Goal: Find contact information: Find contact information

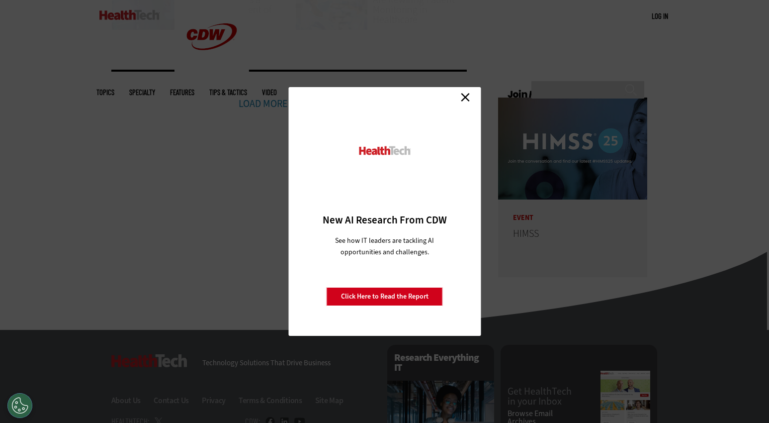
scroll to position [2339, 0]
click at [465, 98] on link "Close" at bounding box center [465, 97] width 15 height 15
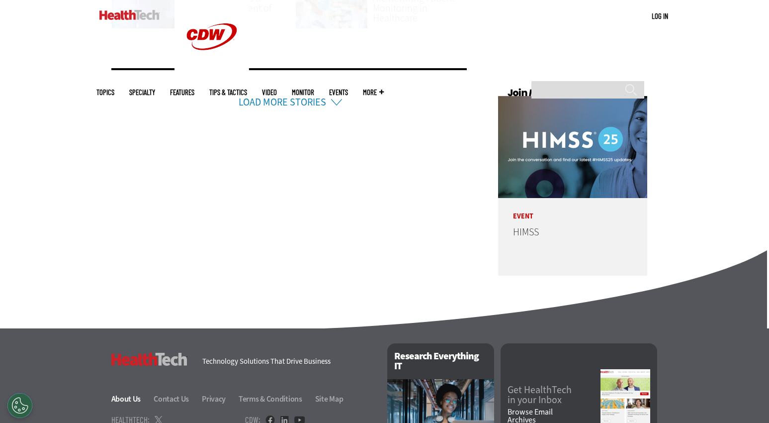
click at [126, 393] on link "About Us" at bounding box center [131, 398] width 41 height 10
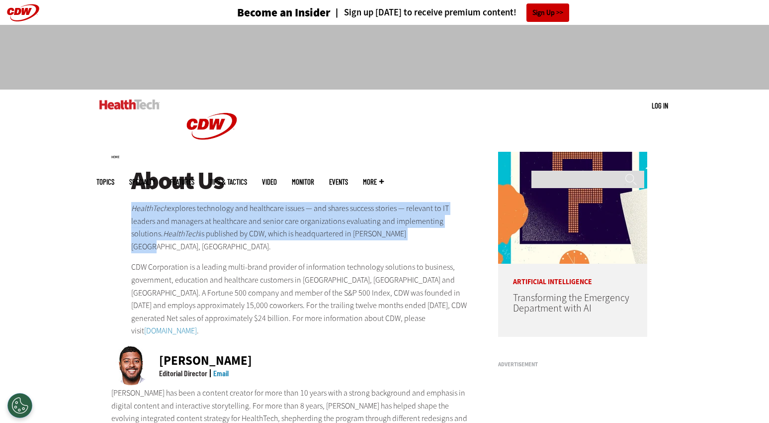
drag, startPoint x: 129, startPoint y: 206, endPoint x: 390, endPoint y: 230, distance: 262.6
copy p "HealthTech explores technology and healthcare issues — and shares success stori…"
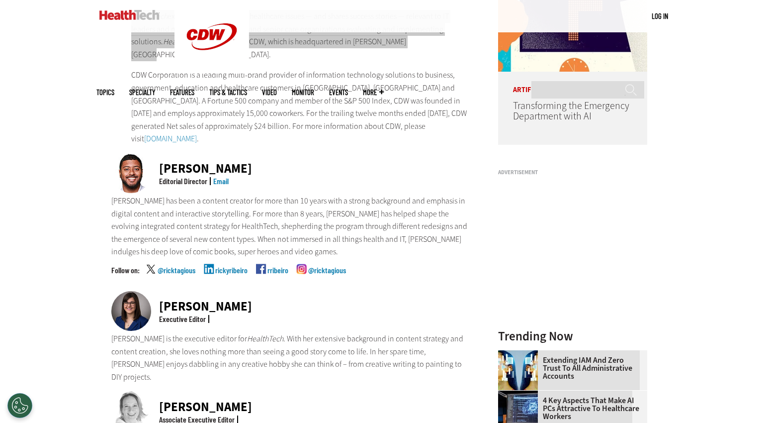
scroll to position [249, 0]
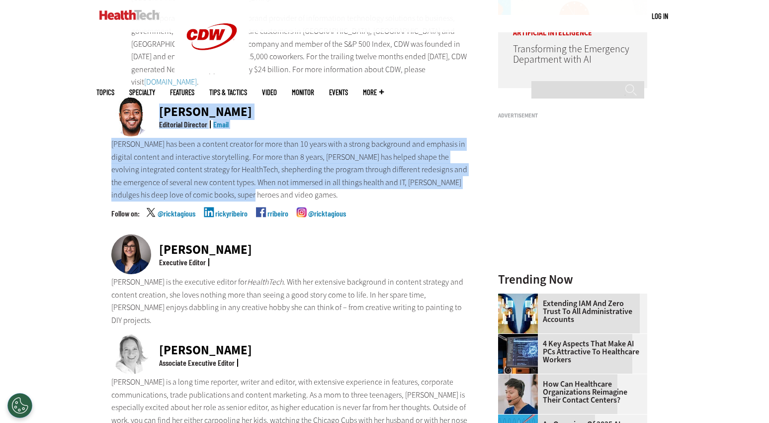
drag, startPoint x: 156, startPoint y: 94, endPoint x: 264, endPoint y: 187, distance: 142.4
click at [264, 187] on div "Ricky Ribeiro Editorial Director Email Ricky has been a content creator for mor…" at bounding box center [291, 165] width 361 height 138
copy div "Ricky Ribeiro Editorial Director Email Ricky has been a content creator for mor…"
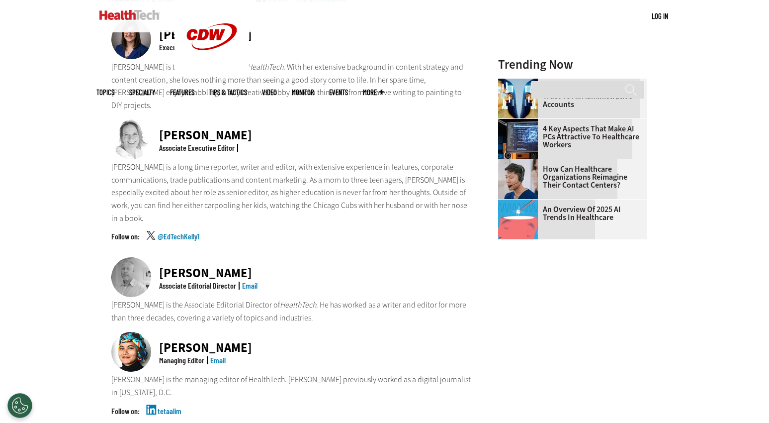
scroll to position [497, 0]
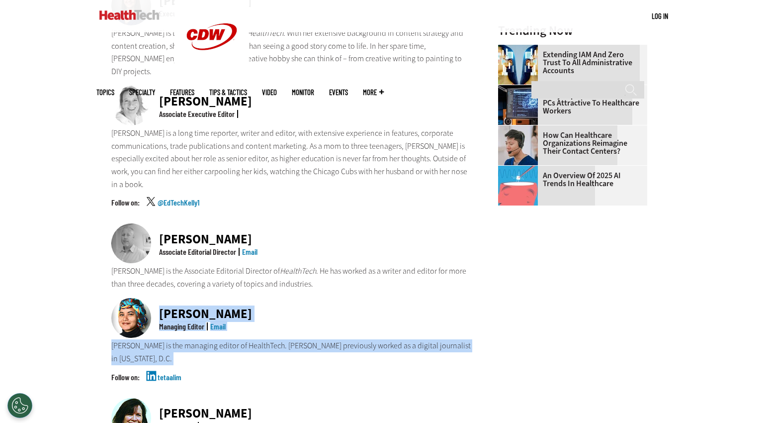
drag, startPoint x: 222, startPoint y: 331, endPoint x: 152, endPoint y: 273, distance: 90.8
click at [152, 298] on div "Teta Alim Managing Editor Email Teta Alim is the managing editor of HealthTech.…" at bounding box center [291, 347] width 361 height 99
copy div "Teta Alim Managing Editor Email Teta Alim is the managing editor of HealthTech.…"
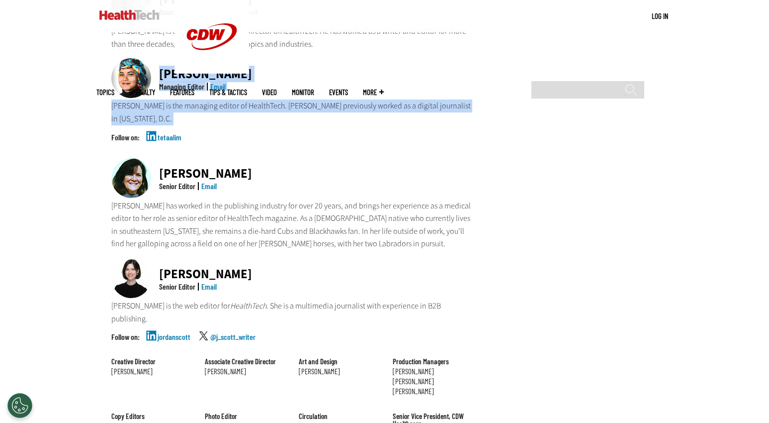
scroll to position [746, 0]
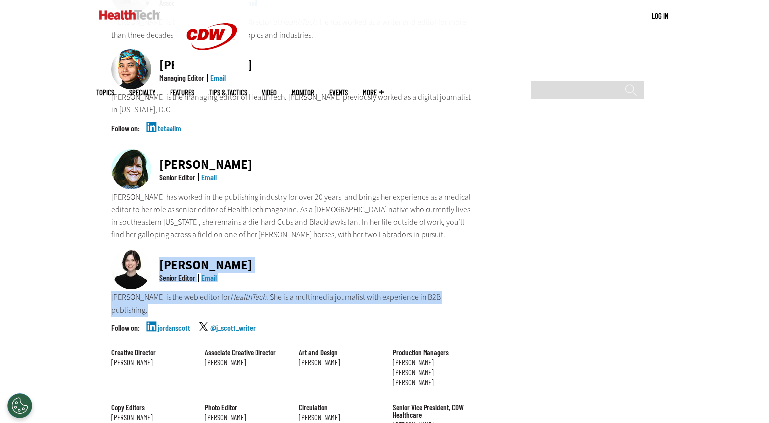
drag, startPoint x: 157, startPoint y: 210, endPoint x: 474, endPoint y: 252, distance: 320.0
copy div "Jordan Scott Senior Editor Email Jordan Scott is the web editor for HealthTech …"
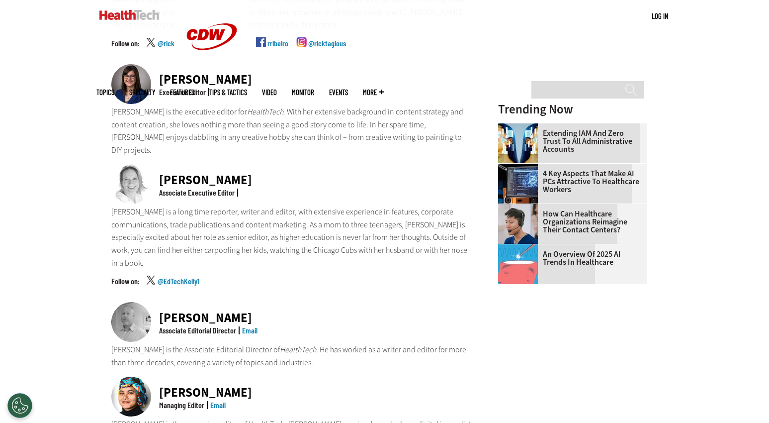
scroll to position [398, 0]
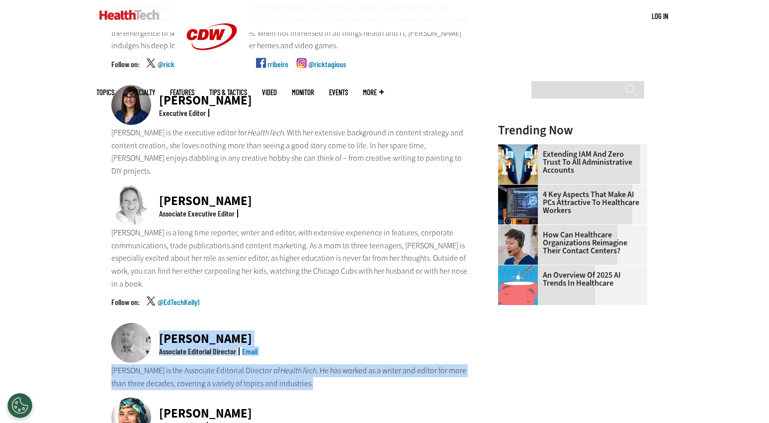
drag, startPoint x: 320, startPoint y: 345, endPoint x: 153, endPoint y: 300, distance: 173.1
click at [153, 323] on div "Matt McLaughlin Associate Editorial Director Email Matt McLaughlin is the Assoc…" at bounding box center [291, 356] width 361 height 67
copy div "Matt McLaughlin Associate Editorial Director Email Matt McLaughlin is the Assoc…"
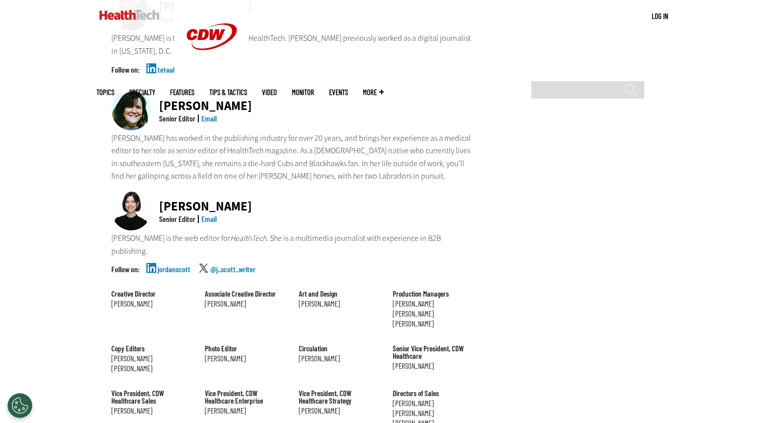
scroll to position [696, 0]
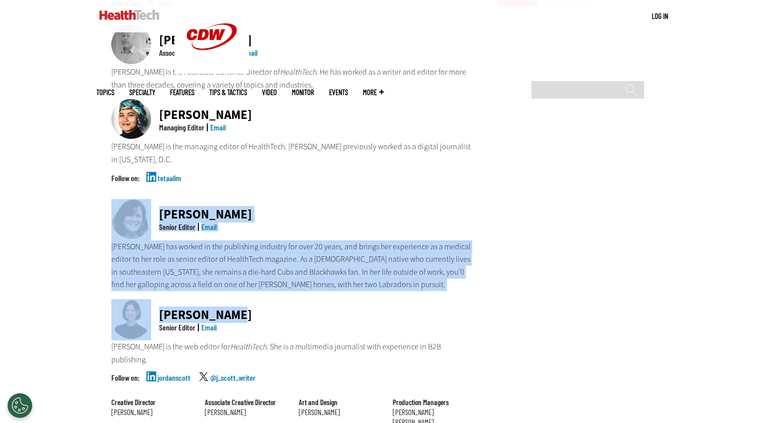
drag, startPoint x: 363, startPoint y: 243, endPoint x: 181, endPoint y: 172, distance: 195.2
click at [132, 170] on div "About Us HealthTech explores technology and healthcare issues — and shares succ…" at bounding box center [291, 49] width 361 height 1156
click at [229, 240] on p "Jean has worked in the publishing industry for over 20 years, and brings her ex…" at bounding box center [291, 265] width 361 height 51
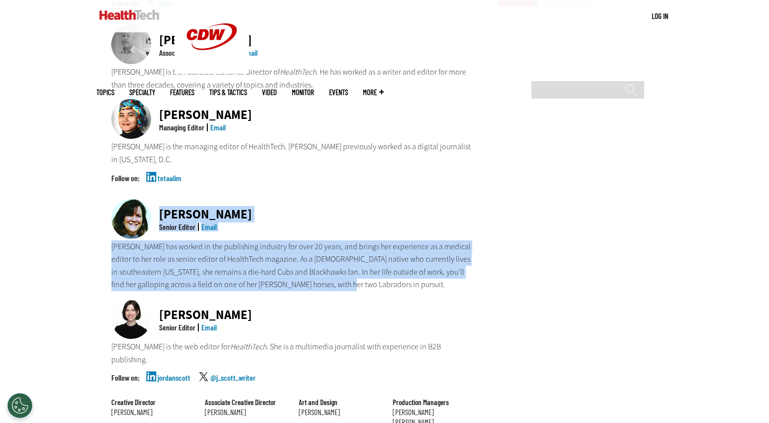
drag, startPoint x: 161, startPoint y: 162, endPoint x: 374, endPoint y: 238, distance: 226.5
click at [374, 238] on div "Jean Dal Porto Senior Editor Email Jean has worked in the publishing industry f…" at bounding box center [291, 245] width 361 height 92
copy div "Jean Dal Porto Senior Editor Email Jean has worked in the publishing industry f…"
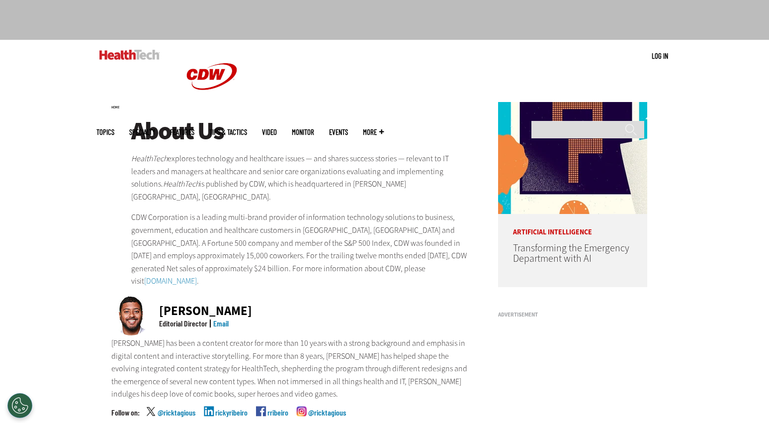
scroll to position [0, 0]
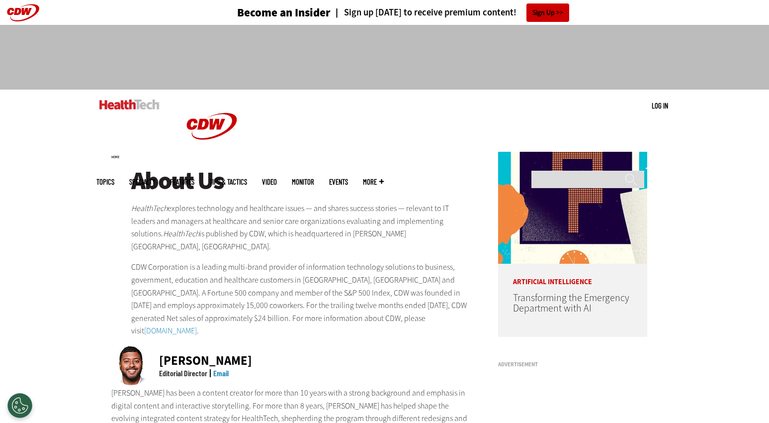
click at [144, 104] on img at bounding box center [129, 104] width 60 height 10
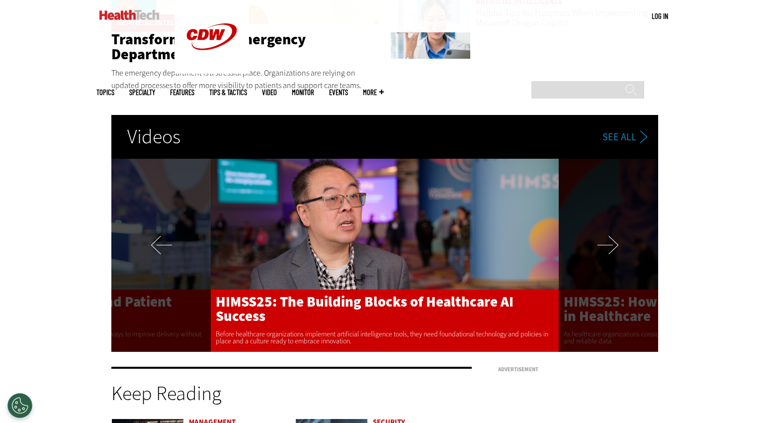
scroll to position [2339, 0]
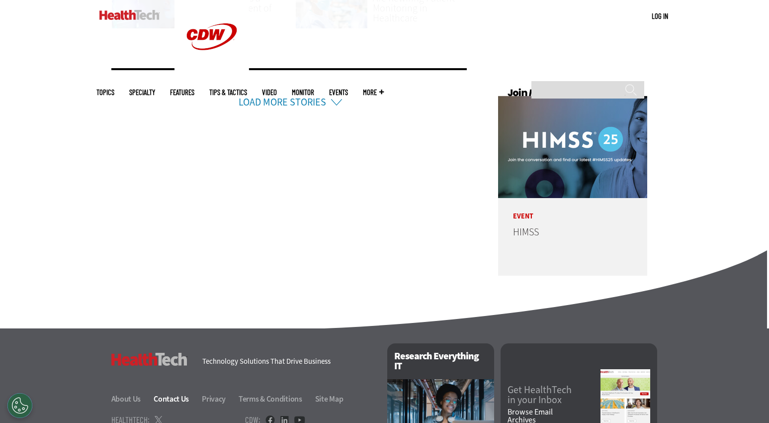
click at [177, 393] on link "Contact Us" at bounding box center [177, 398] width 47 height 10
